Goal: Task Accomplishment & Management: Complete application form

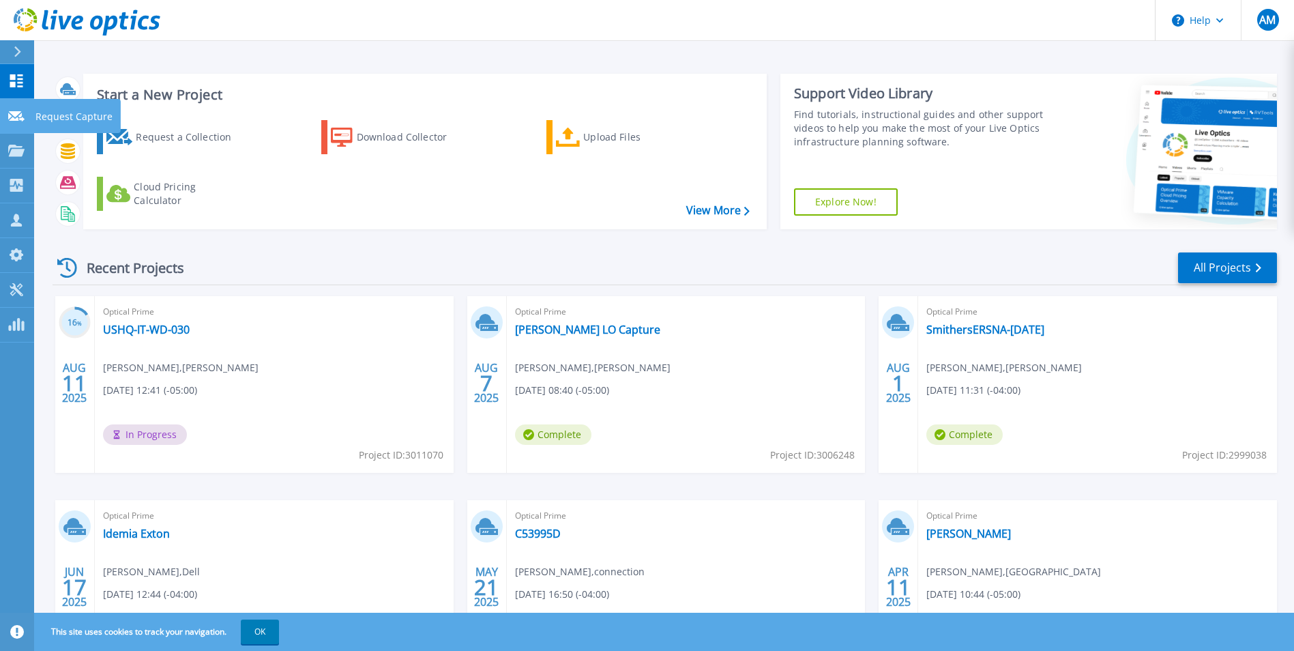
click at [10, 117] on icon at bounding box center [16, 116] width 16 height 10
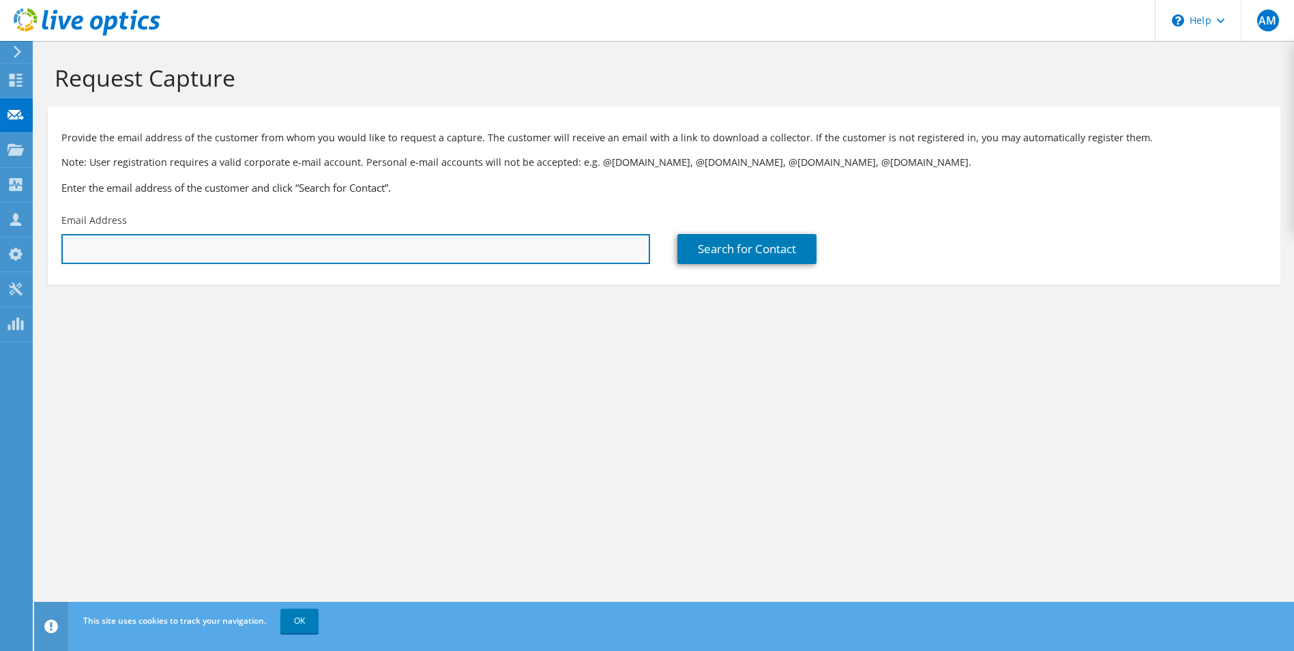
click at [327, 259] on input "text" at bounding box center [355, 249] width 589 height 30
paste input "[PERSON_NAME] <[EMAIL_ADDRESS][DOMAIN_NAME]>"
drag, startPoint x: 126, startPoint y: 251, endPoint x: -3, endPoint y: 253, distance: 128.3
click at [0, 253] on html "AM Partner Team Member [PERSON_NAME] [PERSON_NAME][EMAIL_ADDRESS][PERSON_NAME][…" at bounding box center [647, 325] width 1294 height 651
type input "[EMAIL_ADDRESS][DOMAIN_NAME]"
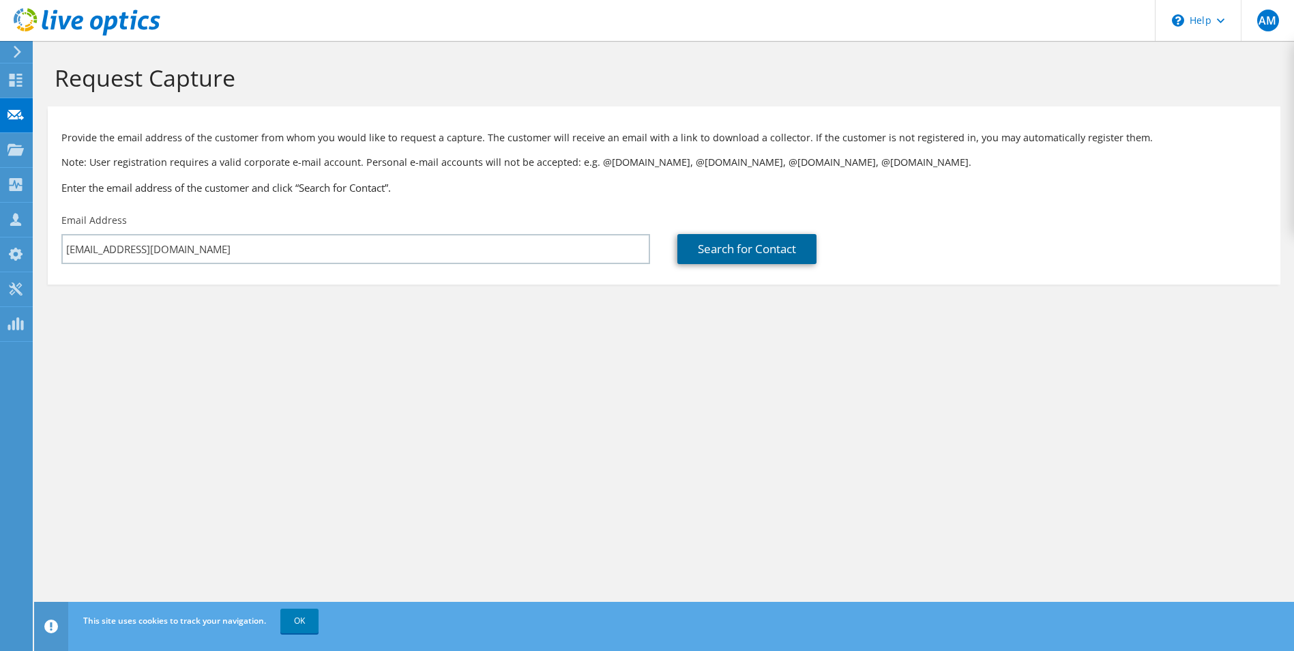
click at [731, 255] on link "Search for Contact" at bounding box center [747, 249] width 139 height 30
type input "FAST GLOBAL SOLUTIONS"
type input "[PERSON_NAME]"
type input "Gregoire"
type input "[GEOGRAPHIC_DATA]"
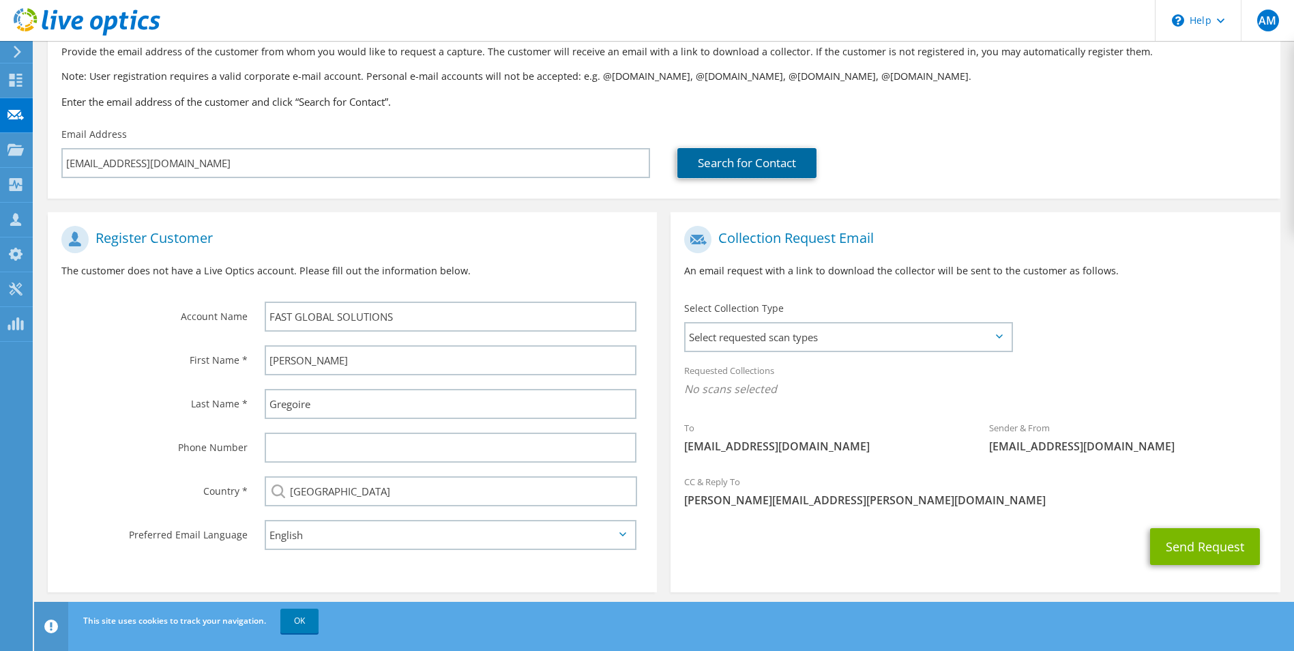
scroll to position [96, 0]
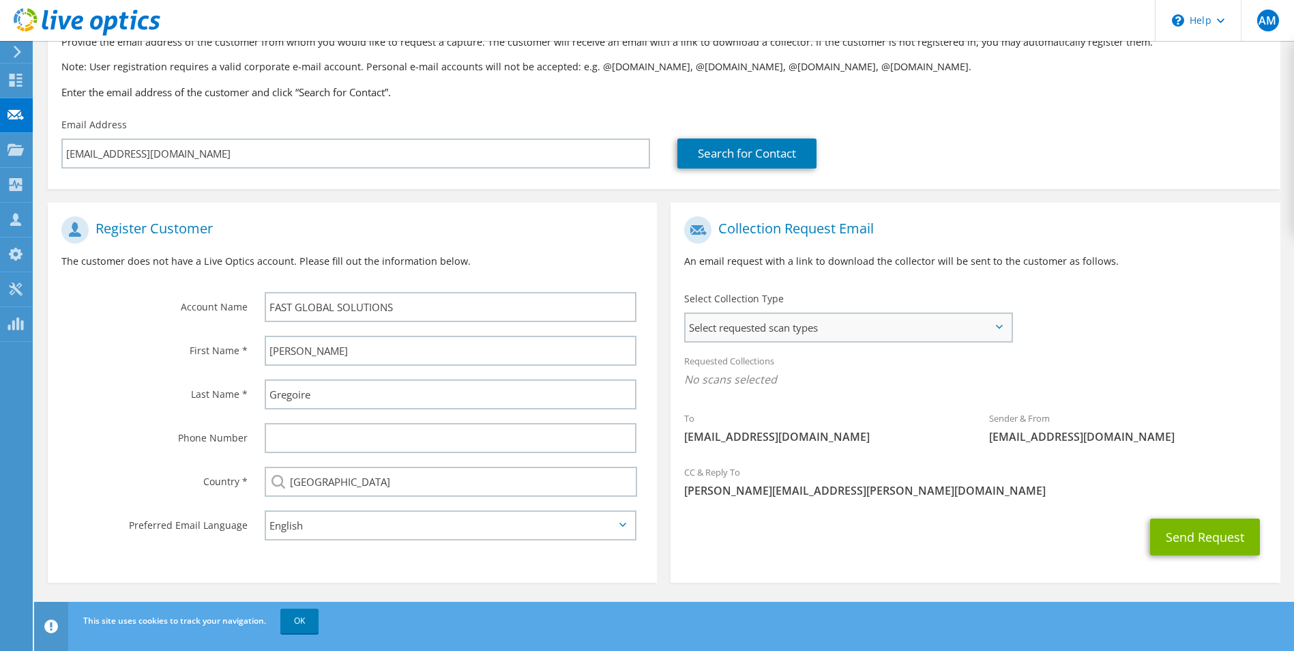
click at [924, 327] on span "Select requested scan types" at bounding box center [848, 327] width 325 height 27
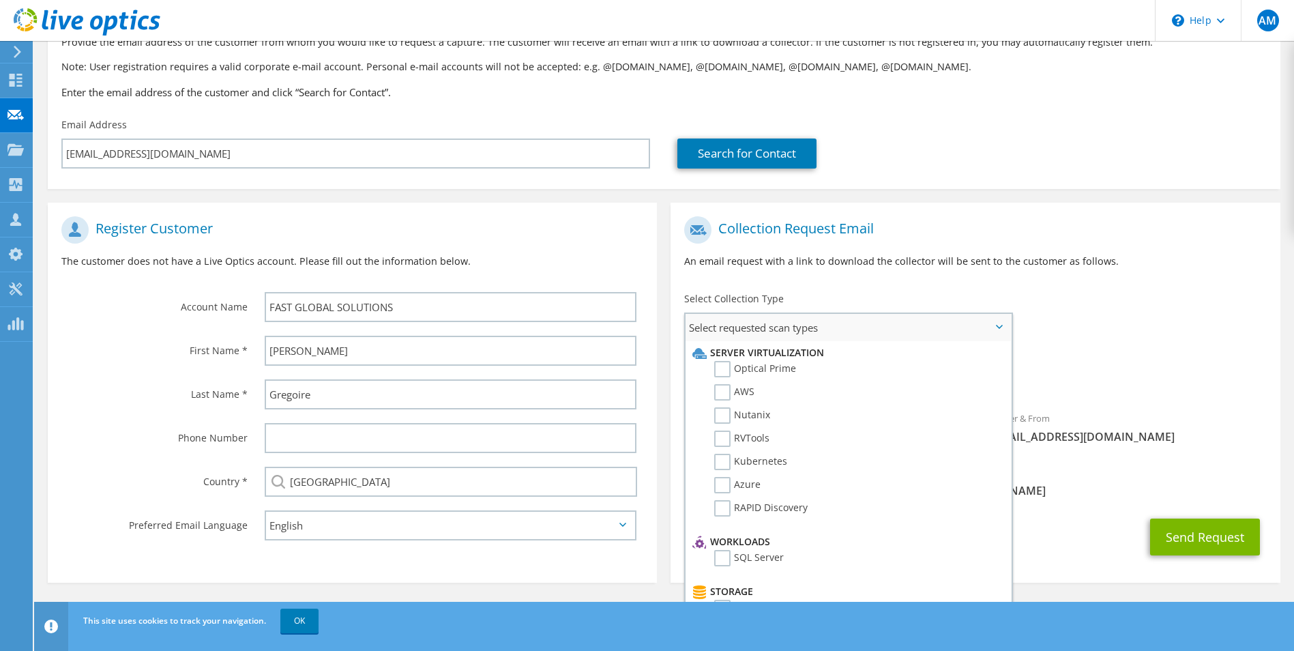
drag, startPoint x: 742, startPoint y: 366, endPoint x: 813, endPoint y: 364, distance: 71.7
click at [743, 366] on label "Optical Prime" at bounding box center [755, 369] width 82 height 16
click at [0, 0] on input "Optical Prime" at bounding box center [0, 0] width 0 height 0
click at [1093, 309] on div "To [EMAIL_ADDRESS][DOMAIN_NAME] Sender & From [EMAIL_ADDRESS][DOMAIN_NAME]" at bounding box center [975, 335] width 609 height 252
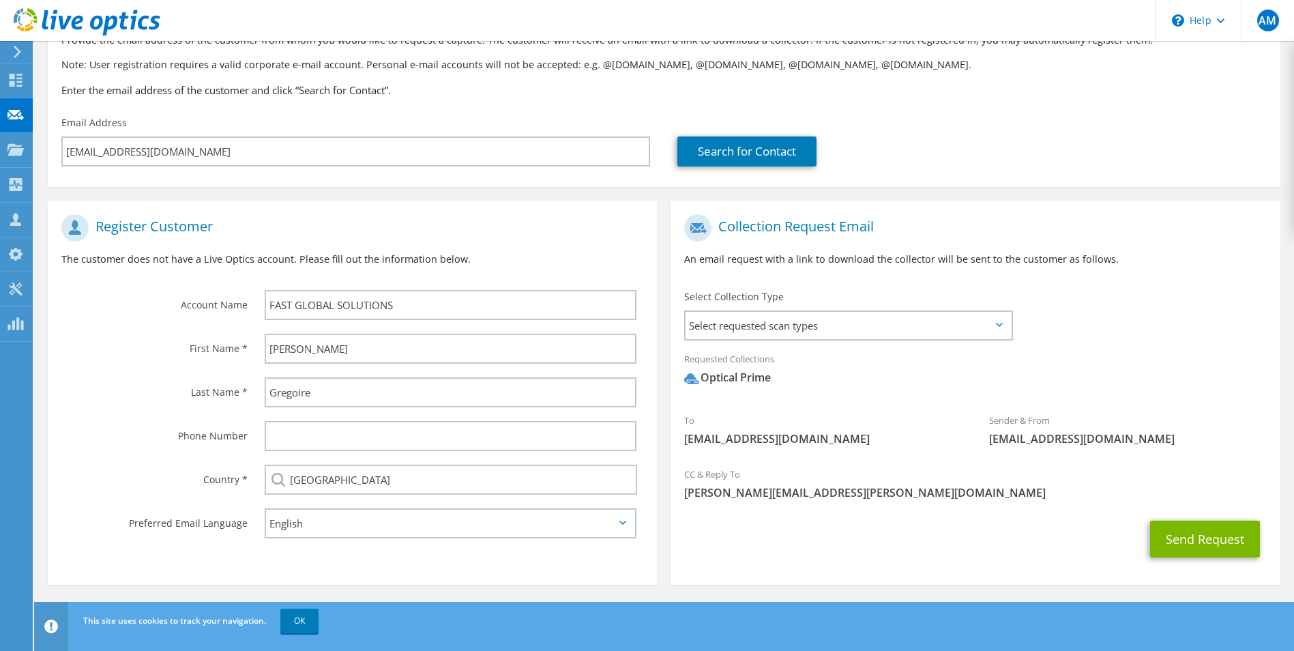
scroll to position [100, 0]
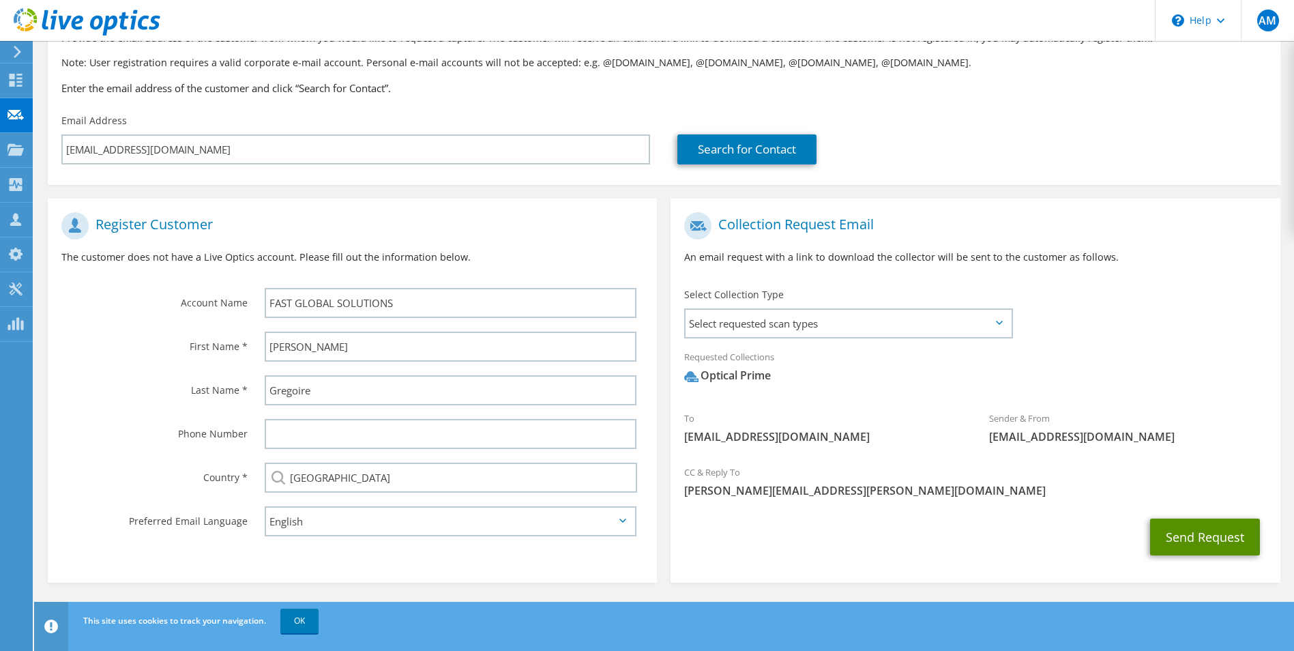
click at [1228, 544] on button "Send Request" at bounding box center [1205, 537] width 110 height 37
